Goal: Task Accomplishment & Management: Manage account settings

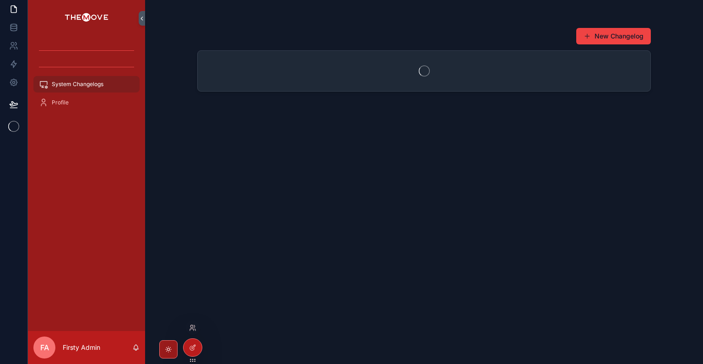
click at [193, 321] on div at bounding box center [192, 327] width 15 height 15
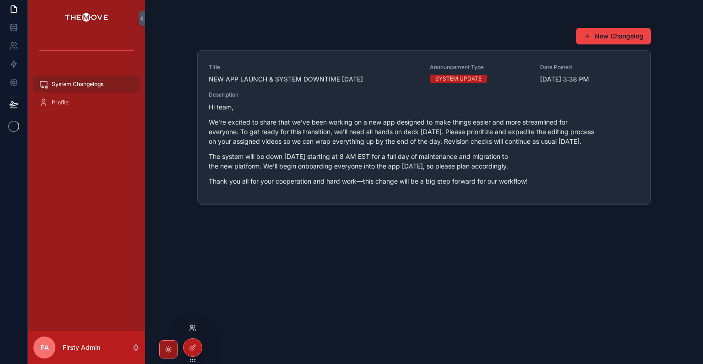
click at [192, 326] on icon at bounding box center [192, 327] width 7 height 7
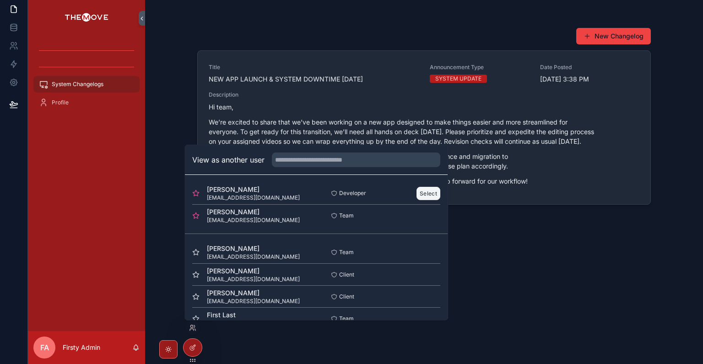
click at [428, 197] on button "Select" at bounding box center [428, 192] width 24 height 13
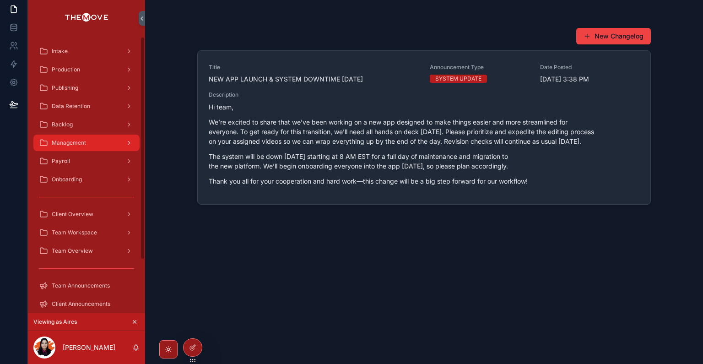
click at [102, 142] on div "Management" at bounding box center [86, 142] width 95 height 15
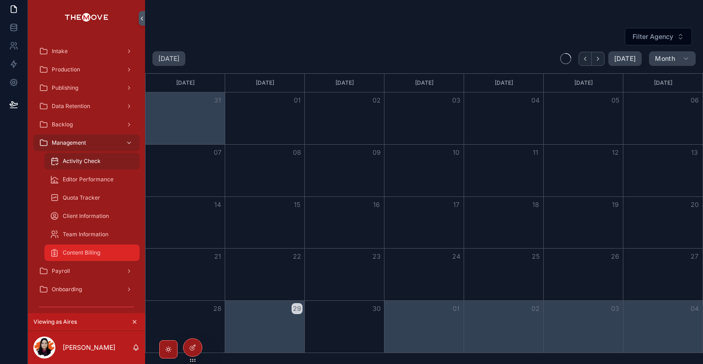
click at [101, 251] on div "Content Billing" at bounding box center [92, 252] width 84 height 15
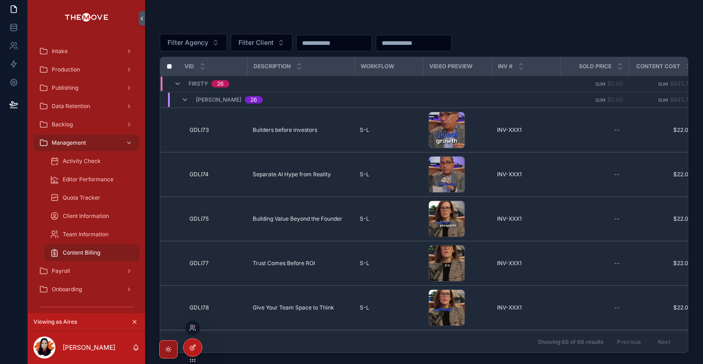
click at [194, 349] on icon at bounding box center [192, 348] width 4 height 4
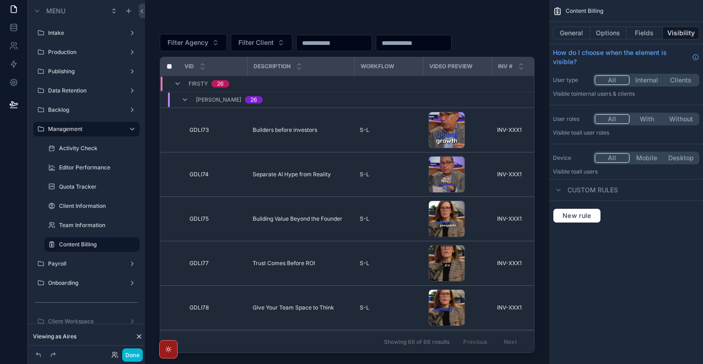
click at [312, 349] on div "scrollable content" at bounding box center [347, 176] width 404 height 353
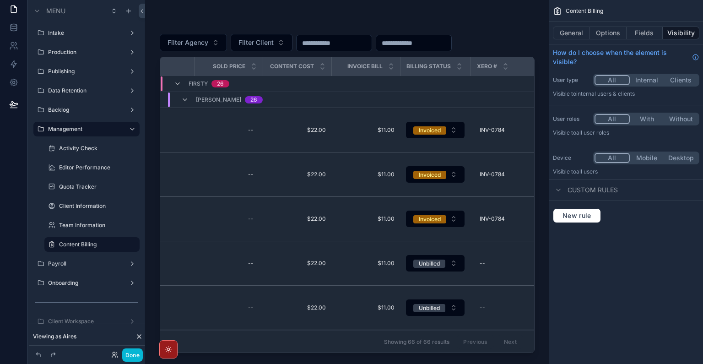
scroll to position [0, 364]
click at [129, 355] on button "Done" at bounding box center [132, 354] width 21 height 13
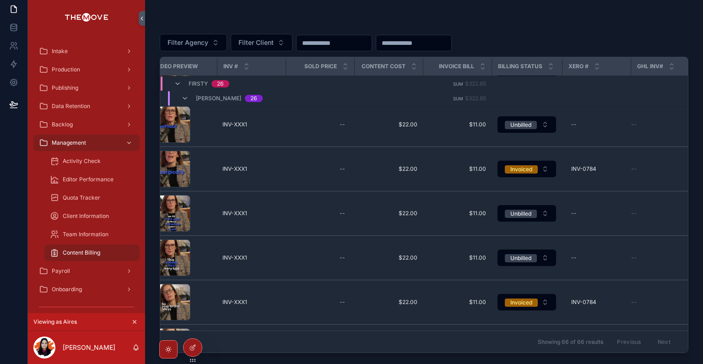
scroll to position [0, 274]
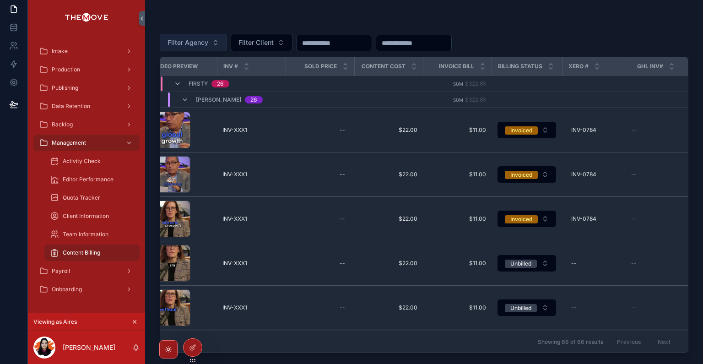
click at [212, 46] on button "Filter Agency" at bounding box center [193, 42] width 67 height 17
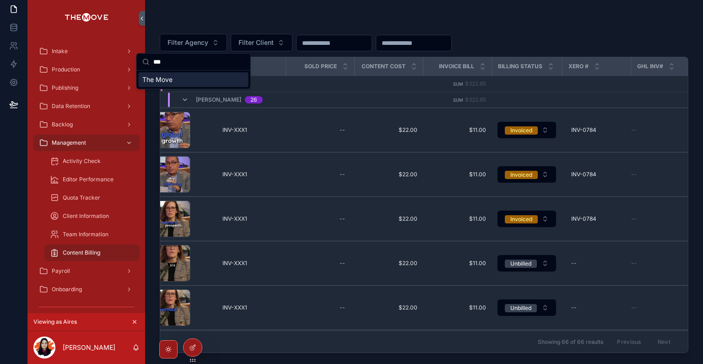
type input "***"
click at [189, 80] on div "The Move" at bounding box center [194, 79] width 110 height 15
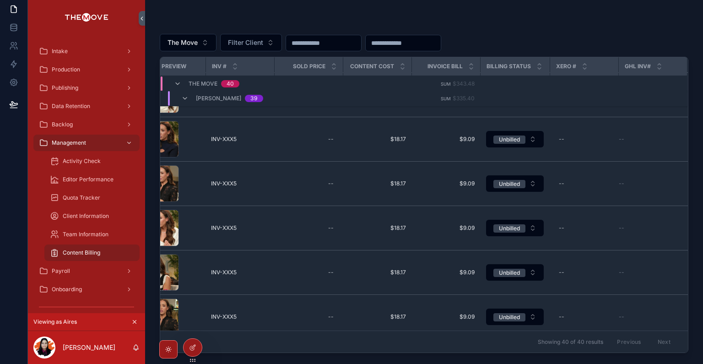
scroll to position [0, 291]
